Goal: Information Seeking & Learning: Learn about a topic

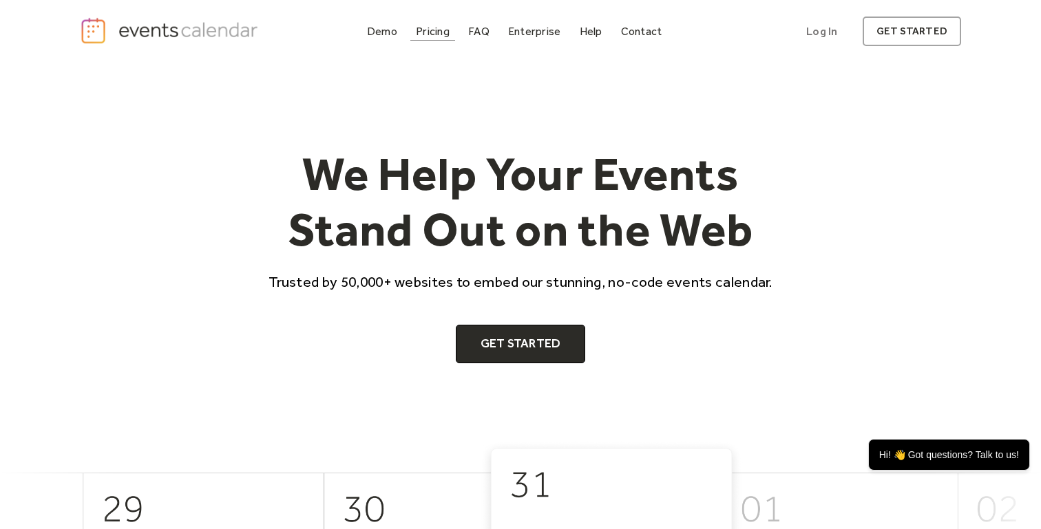
click at [436, 28] on div "Pricing" at bounding box center [433, 32] width 34 height 8
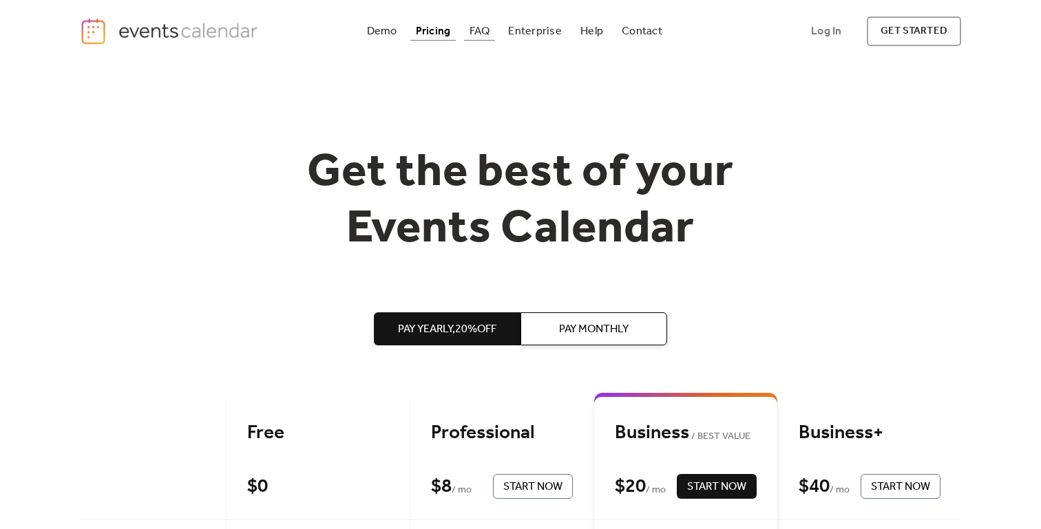
click at [484, 30] on div "FAQ" at bounding box center [479, 32] width 21 height 8
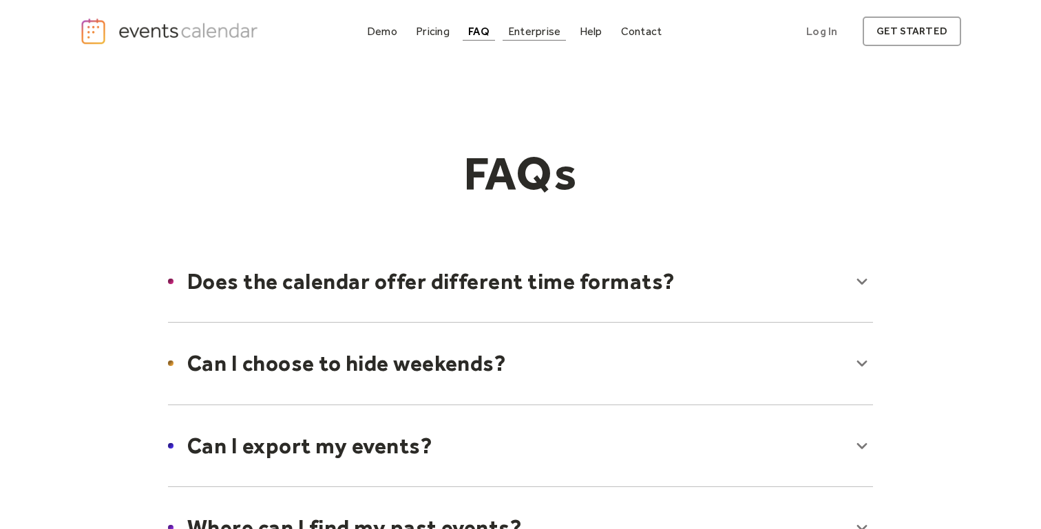
click at [529, 33] on div "Enterprise" at bounding box center [534, 32] width 52 height 8
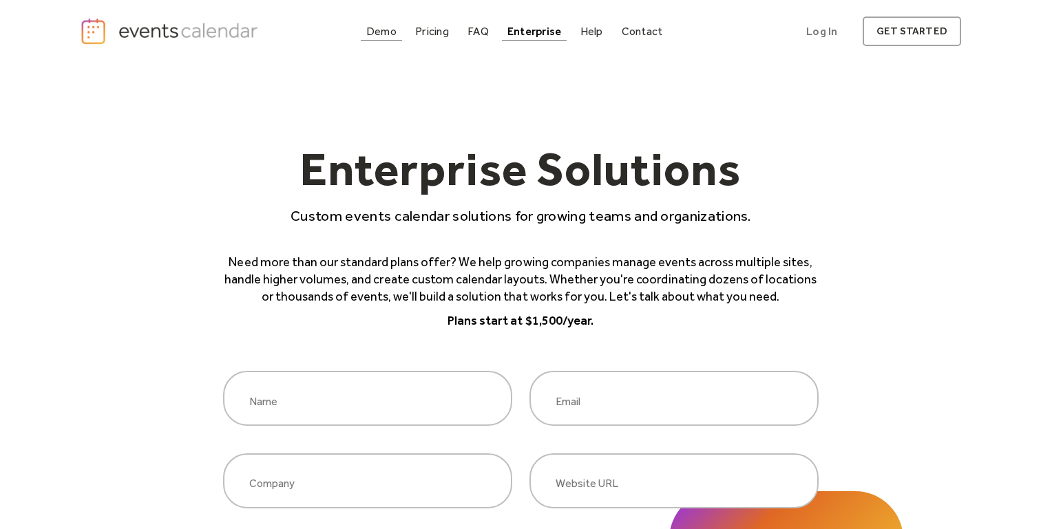
click at [382, 32] on div "Demo" at bounding box center [381, 32] width 30 height 8
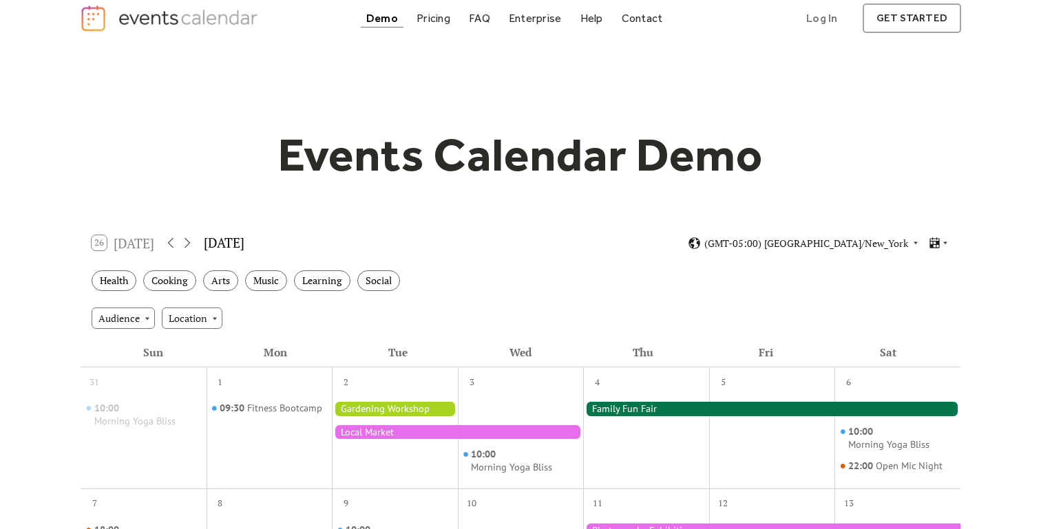
scroll to position [16, 0]
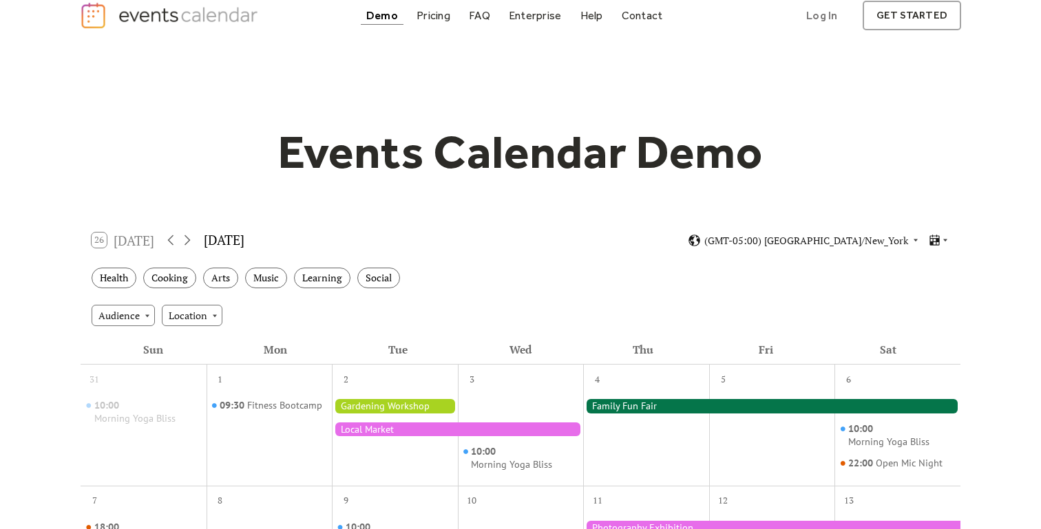
click at [144, 240] on div "26 [DATE]" at bounding box center [123, 240] width 63 height 15
click at [189, 239] on icon at bounding box center [187, 240] width 17 height 17
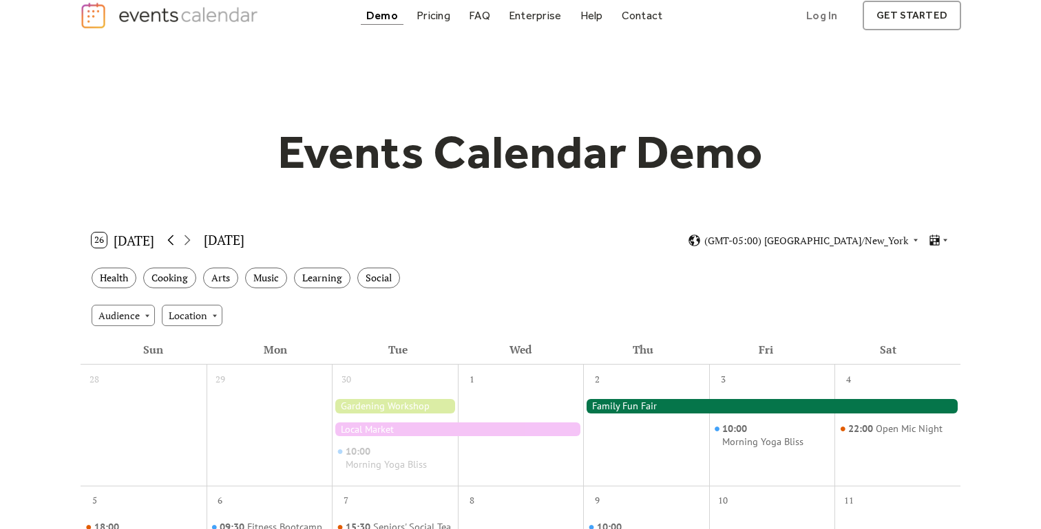
click at [169, 239] on icon at bounding box center [170, 240] width 17 height 17
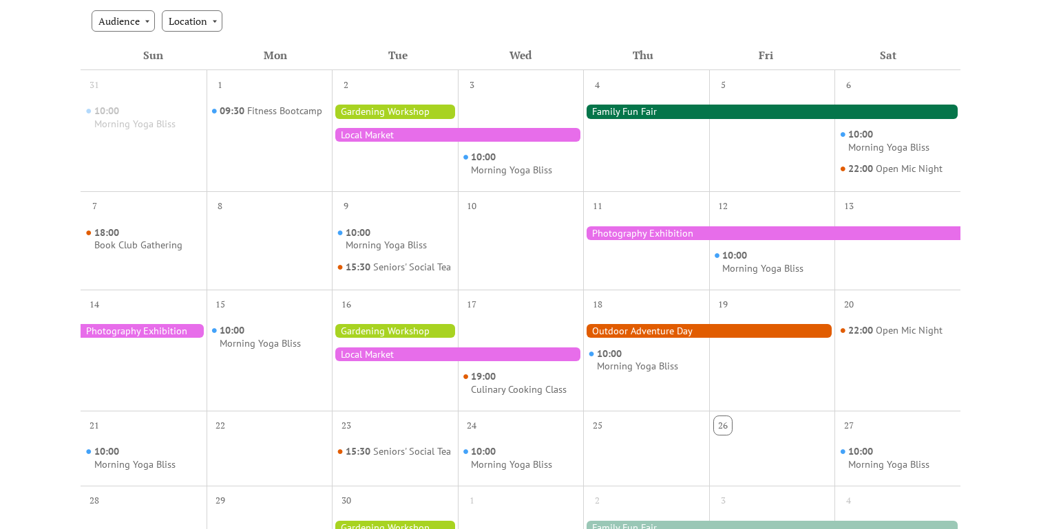
scroll to position [0, 0]
